Goal: Task Accomplishment & Management: Manage account settings

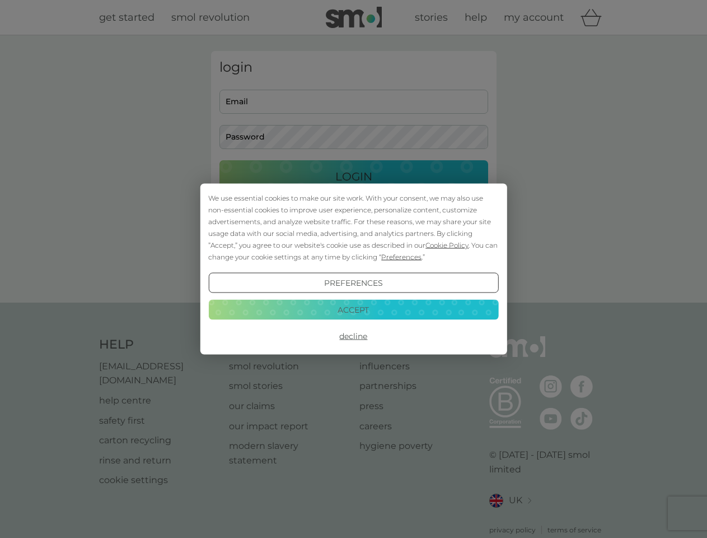
click at [447, 245] on span "Cookie Policy" at bounding box center [447, 245] width 43 height 8
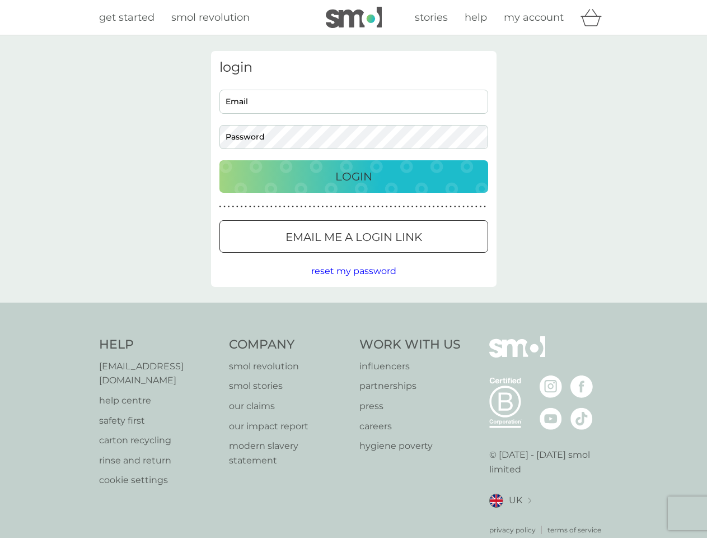
click at [400, 256] on div "login Email Password Login ● ● ● ● ● ● ● ● ● ● ● ● ● ● ● ● ● ● ● ● ● ● ● ● ● ● …" at bounding box center [354, 169] width 286 height 236
click at [353, 283] on div "login Email Password Login ● ● ● ● ● ● ● ● ● ● ● ● ● ● ● ● ● ● ● ● ● ● ● ● ● ● …" at bounding box center [354, 169] width 286 height 236
click at [353, 336] on div "Help [EMAIL_ADDRESS][DOMAIN_NAME] help centre safety first carton recycling rin…" at bounding box center [354, 435] width 510 height 199
click at [353, 309] on div "Help [EMAIL_ADDRESS][DOMAIN_NAME] help centre safety first carton recycling rin…" at bounding box center [353, 435] width 707 height 266
